Goal: Information Seeking & Learning: Learn about a topic

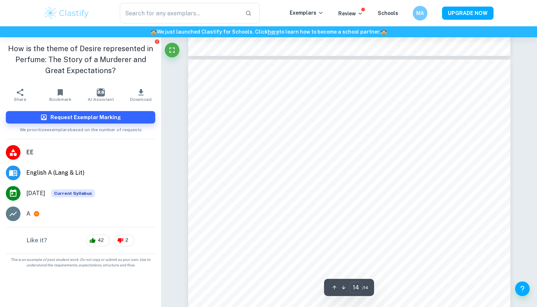
type input "13"
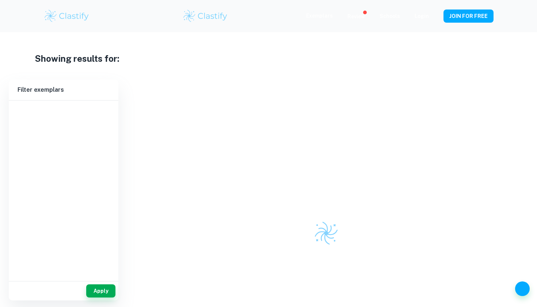
scroll to position [80, 0]
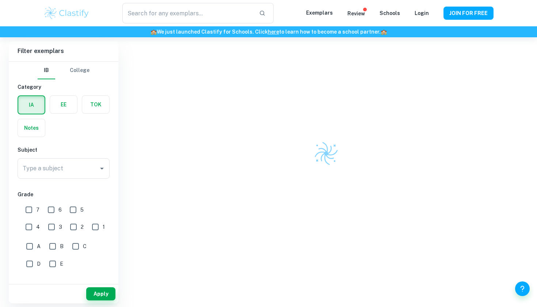
type input "themes"
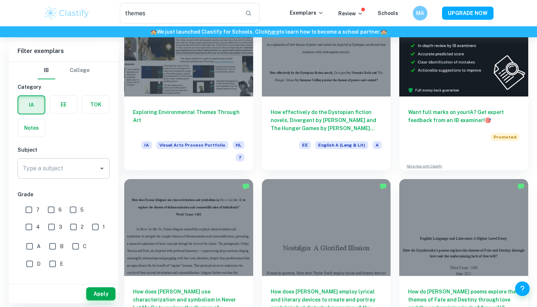
click at [91, 174] on input "Type a subject" at bounding box center [58, 168] width 75 height 14
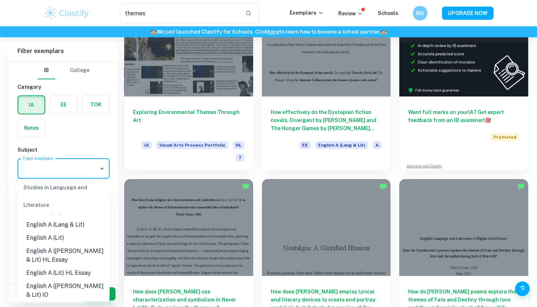
scroll to position [78, 0]
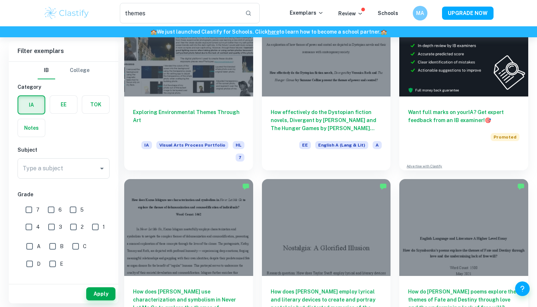
click at [106, 54] on h6 "Filter exemplars" at bounding box center [64, 51] width 110 height 20
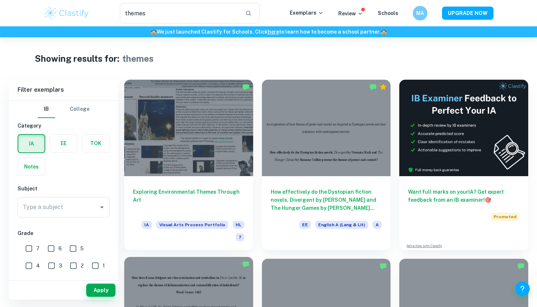
scroll to position [0, 0]
click at [310, 18] on div "themes ​ Exemplars Review Schools MA UPGRADE NOW" at bounding box center [269, 13] width 468 height 20
click at [244, 16] on div "themes ​" at bounding box center [190, 13] width 140 height 20
click at [315, 10] on p "Exemplars" at bounding box center [307, 13] width 34 height 8
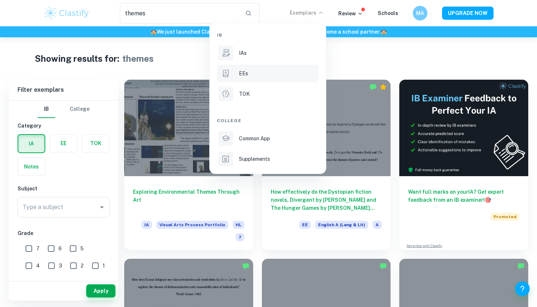
click at [240, 70] on p "EEs" at bounding box center [243, 73] width 9 height 8
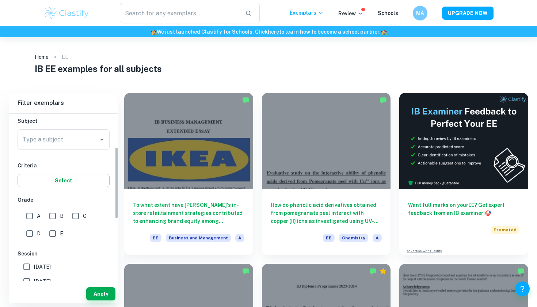
scroll to position [83, 0]
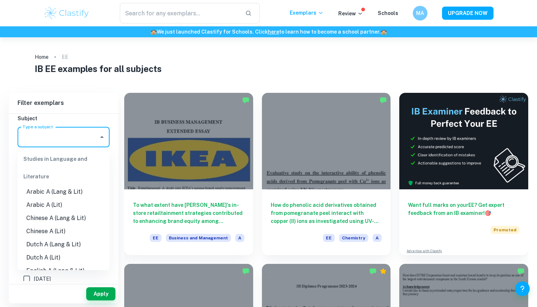
click at [73, 142] on input "Type a subject" at bounding box center [58, 137] width 75 height 14
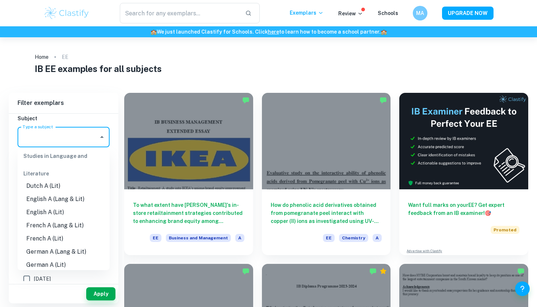
scroll to position [72, 0]
click at [65, 201] on li "English A (Lang & Lit)" at bounding box center [64, 198] width 92 height 13
type input "English A (Lang & Lit)"
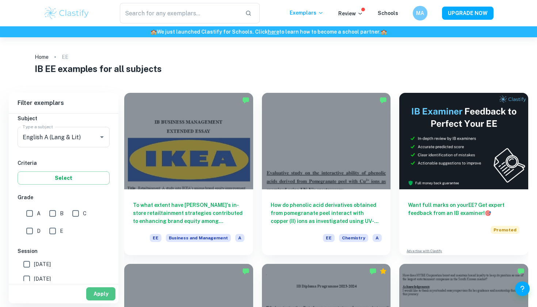
click at [102, 294] on button "Apply" at bounding box center [100, 293] width 29 height 13
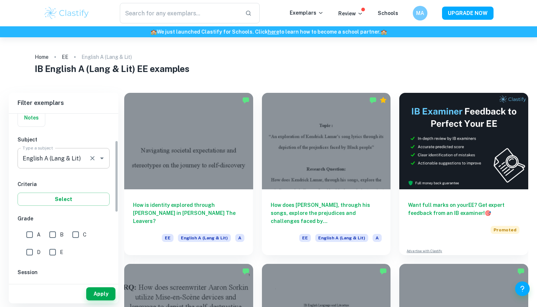
scroll to position [62, 0]
click at [29, 235] on input "A" at bounding box center [29, 235] width 15 height 15
checkbox input "true"
click at [107, 292] on button "Apply" at bounding box center [100, 293] width 29 height 13
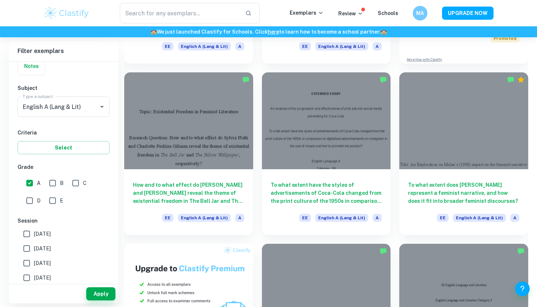
scroll to position [192, 0]
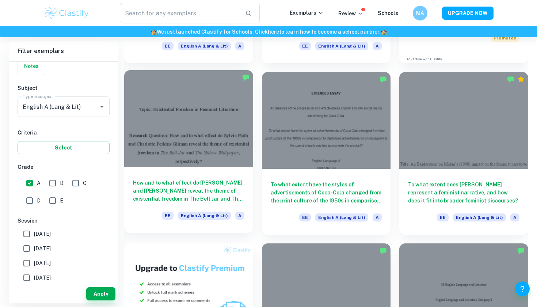
click at [208, 199] on h6 "How and to what effect do Sylvia Plath and Charlotte Perkins Gilman reveal the …" at bounding box center [188, 191] width 111 height 24
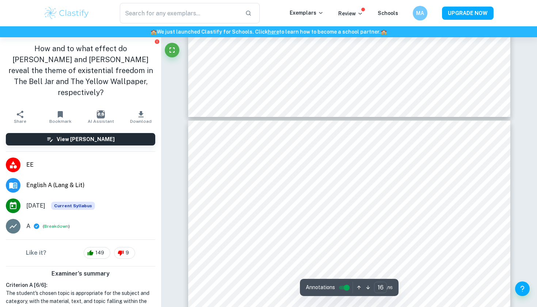
scroll to position [6440, 0]
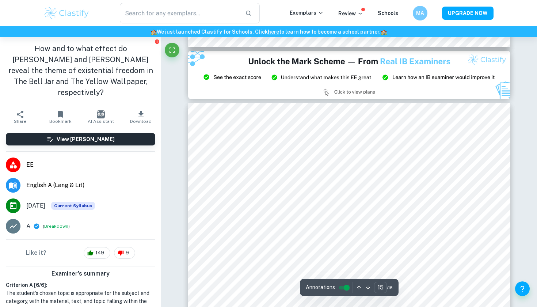
type input "14"
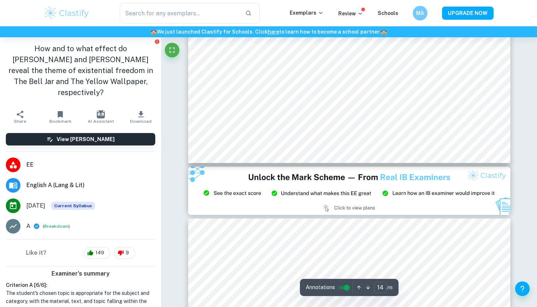
scroll to position [5818, 0]
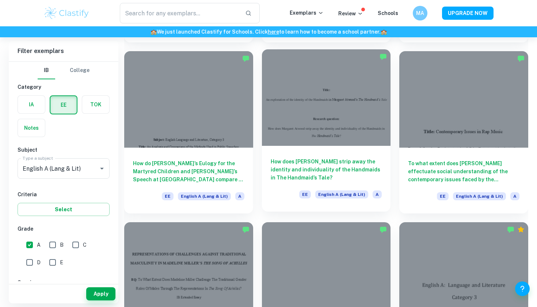
scroll to position [725, 0]
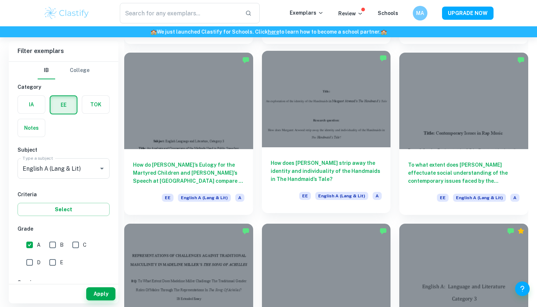
click at [307, 180] on h6 "How does Margaret Atwood strip away the identity and individuality of the Handm…" at bounding box center [326, 171] width 111 height 24
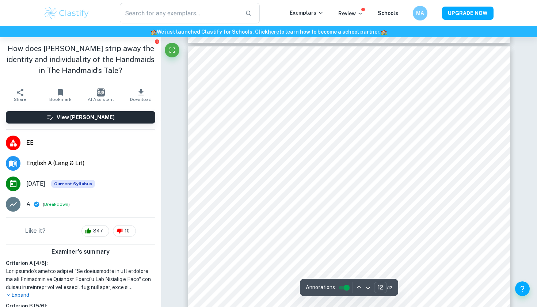
scroll to position [5134, 0]
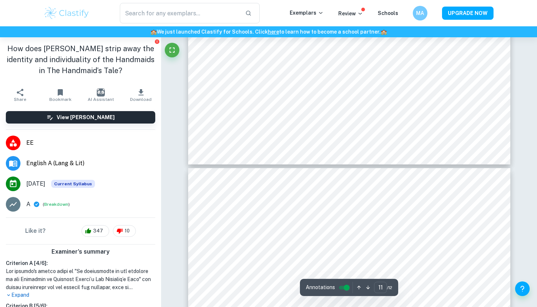
type input "12"
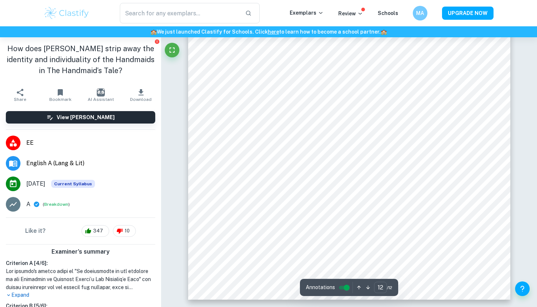
scroll to position [5408, 0]
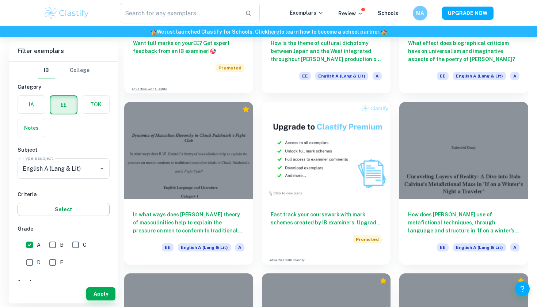
scroll to position [1298, 0]
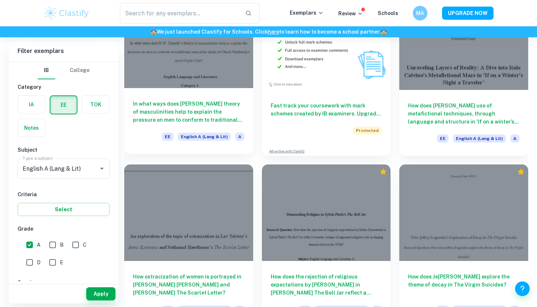
click at [209, 111] on h6 "In what ways does R.W. Connell’s theory of masculinities help to explain the pr…" at bounding box center [188, 112] width 111 height 24
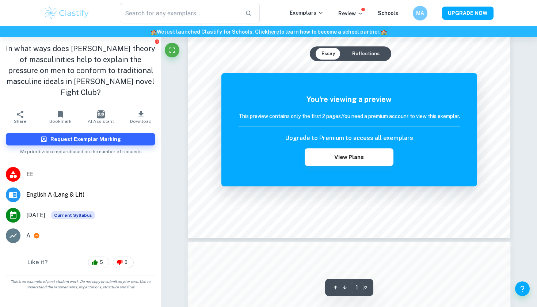
scroll to position [166, 0]
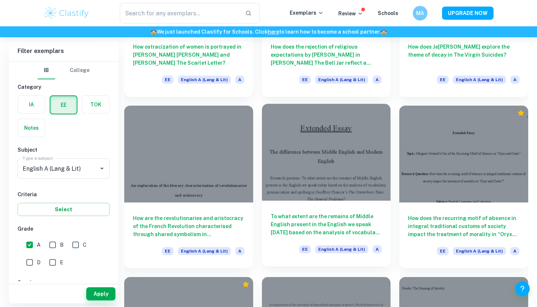
scroll to position [1530, 0]
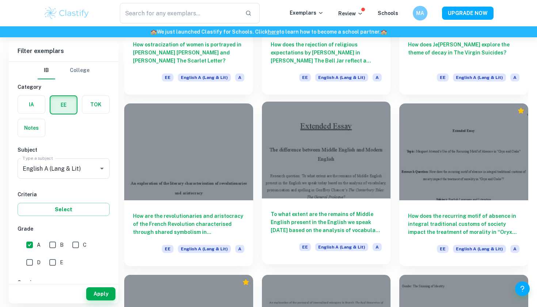
click at [338, 220] on h6 "To what extent are the remains of Middle English present in the English we spea…" at bounding box center [326, 222] width 111 height 24
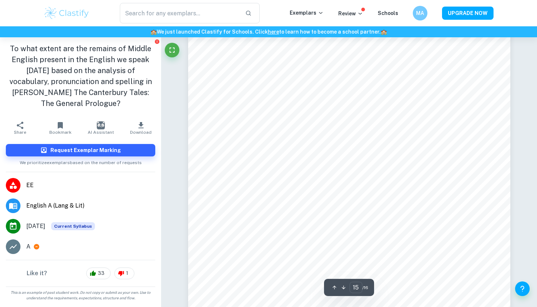
scroll to position [6668, 0]
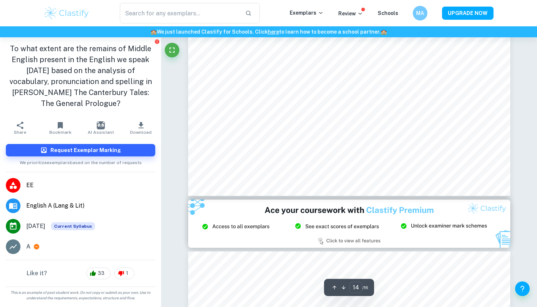
type input "13"
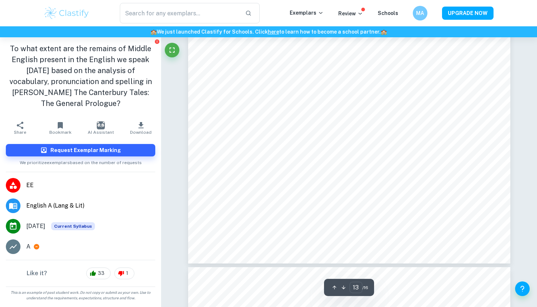
scroll to position [5790, 0]
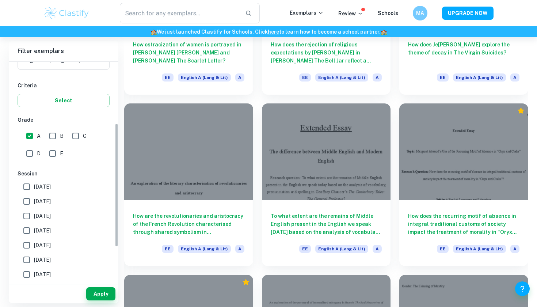
scroll to position [109, 0]
click at [26, 201] on input "May 2025" at bounding box center [26, 201] width 15 height 15
checkbox input "true"
click at [90, 297] on button "Apply" at bounding box center [100, 293] width 29 height 13
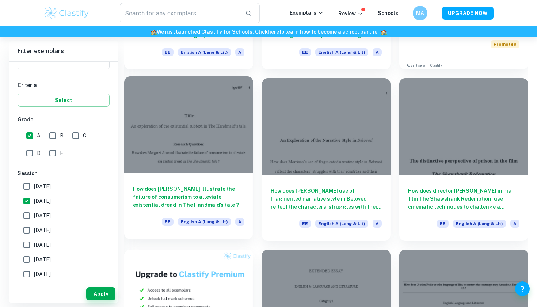
scroll to position [181, 0]
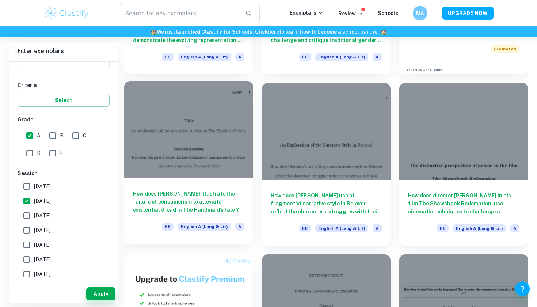
click at [156, 198] on h6 "How does Margaret Atwood illustrate the failure of consumerism to alleviate exi…" at bounding box center [188, 202] width 111 height 24
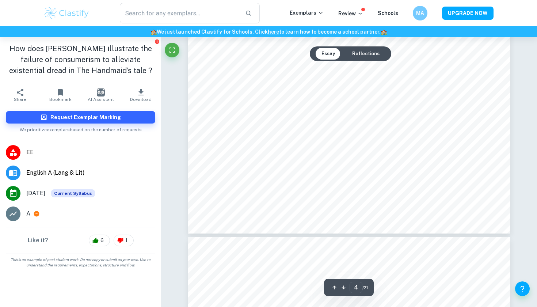
scroll to position [1272, 0]
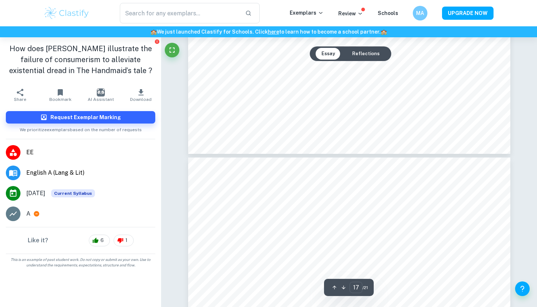
type input "18"
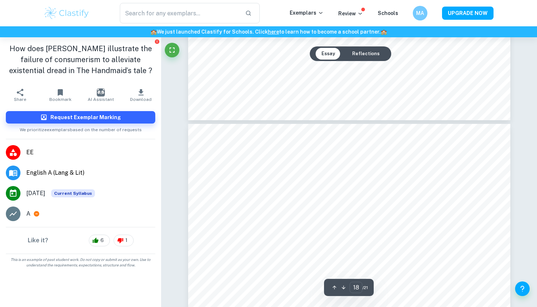
scroll to position [7277, 0]
